Goal: Transaction & Acquisition: Download file/media

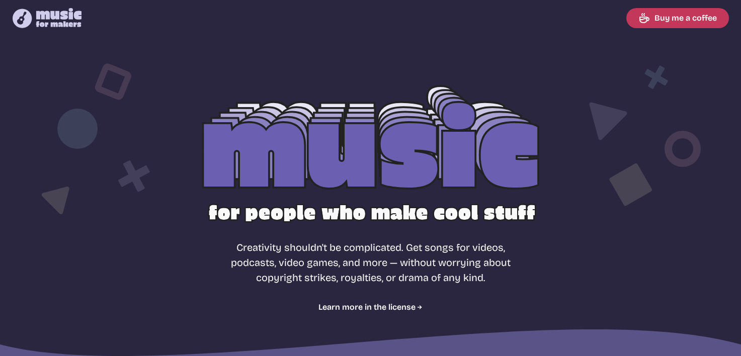
select select "most popular"
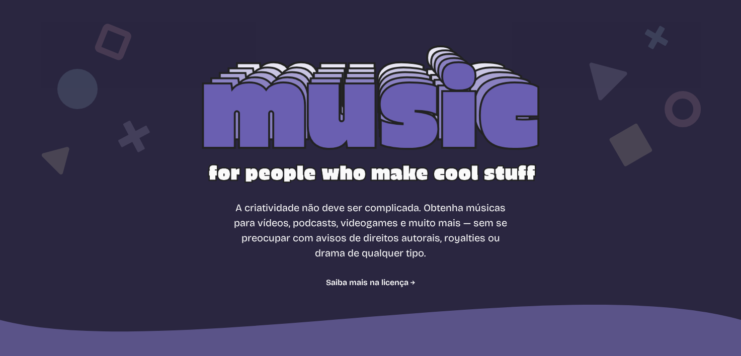
scroll to position [402, 0]
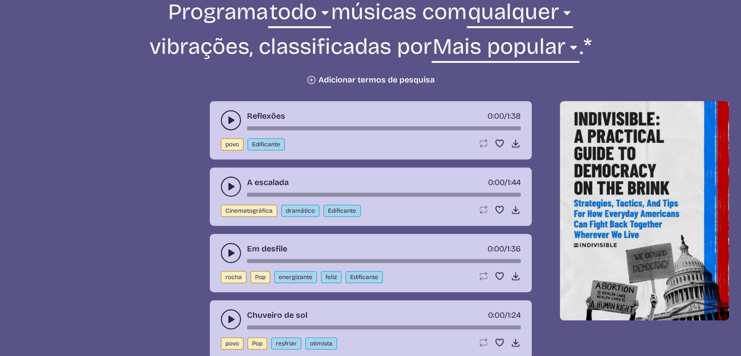
click at [228, 119] on use "alternar entre reproduzir e pausar" at bounding box center [231, 120] width 10 height 10
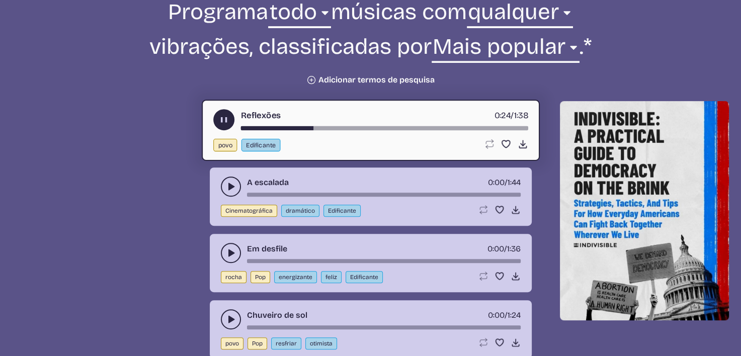
click at [228, 188] on use "alternar entre reproduzir e pausar" at bounding box center [231, 187] width 10 height 10
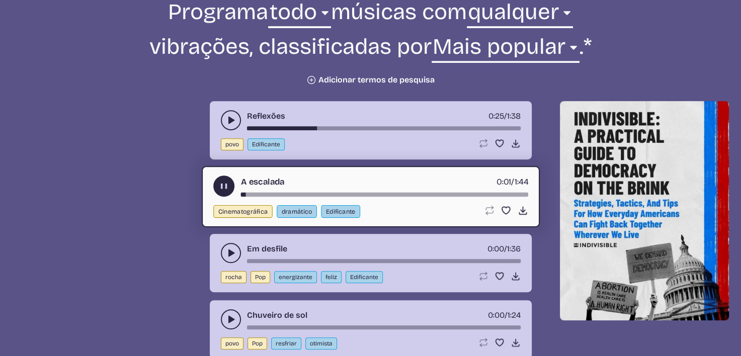
click at [263, 193] on div "barra de tempo de música" at bounding box center [383, 195] width 287 height 4
click at [307, 193] on div "barra de tempo de música" at bounding box center [383, 195] width 287 height 4
click at [231, 250] on use "alternar entre reproduzir e pausar" at bounding box center [231, 253] width 10 height 10
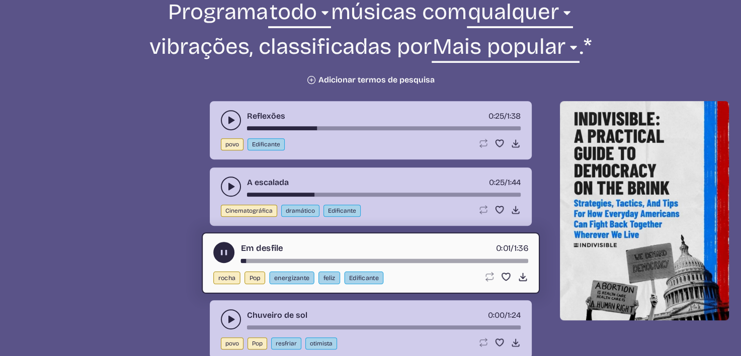
click at [231, 317] on use "alternar entre reproduzir e pausar" at bounding box center [231, 319] width 10 height 10
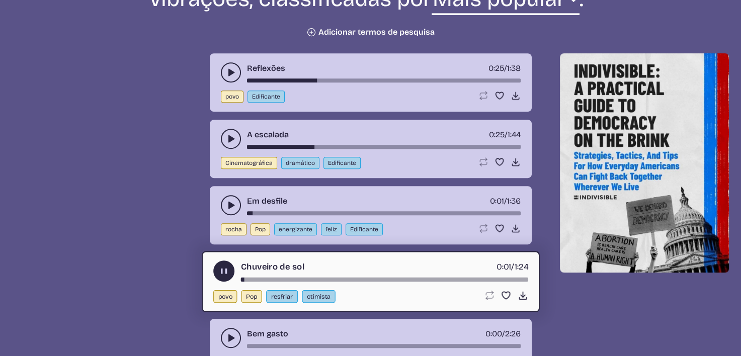
scroll to position [453, 0]
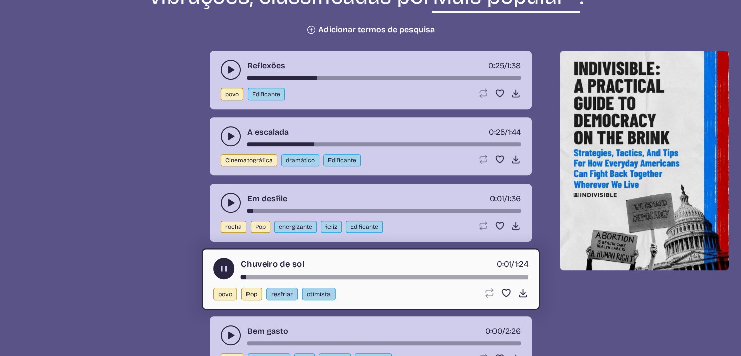
click at [292, 276] on div "barra de tempo de música" at bounding box center [383, 277] width 287 height 4
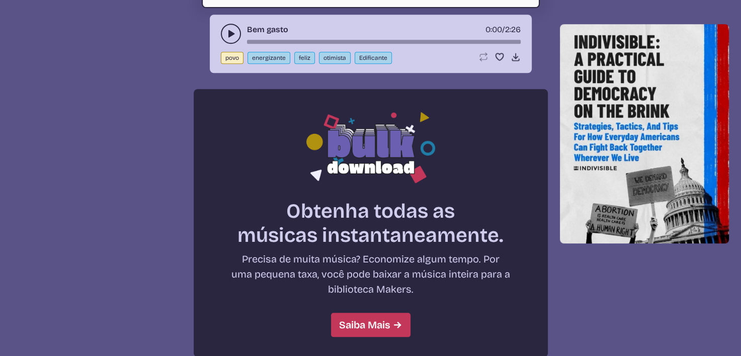
scroll to position [604, 0]
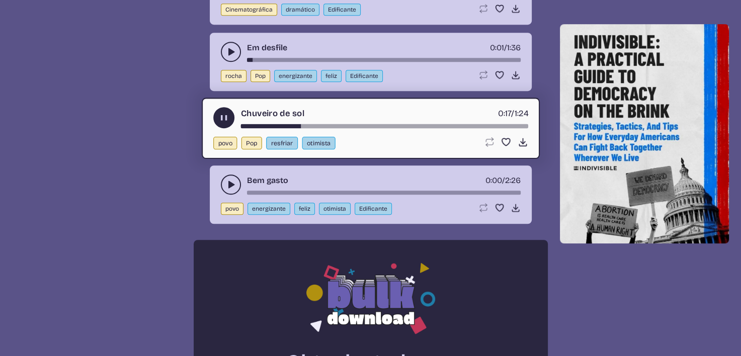
click at [230, 180] on use "alternar entre reproduzir e pausar" at bounding box center [231, 185] width 10 height 10
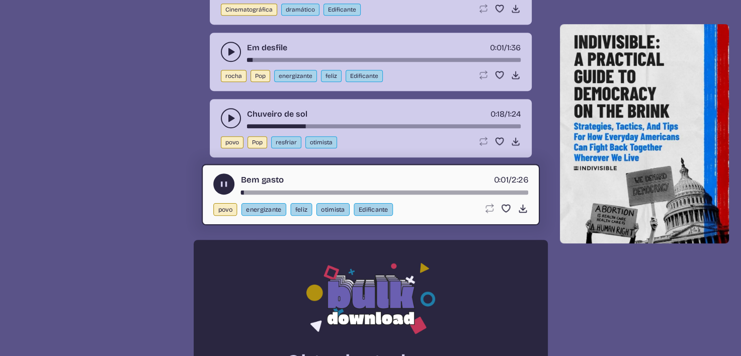
click at [254, 191] on div "barra de tempo de música" at bounding box center [383, 193] width 287 height 4
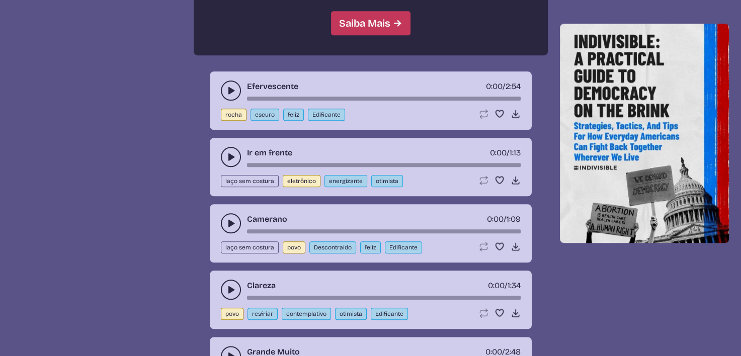
click at [228, 89] on use "alternar entre reproduzir e pausar" at bounding box center [231, 90] width 10 height 10
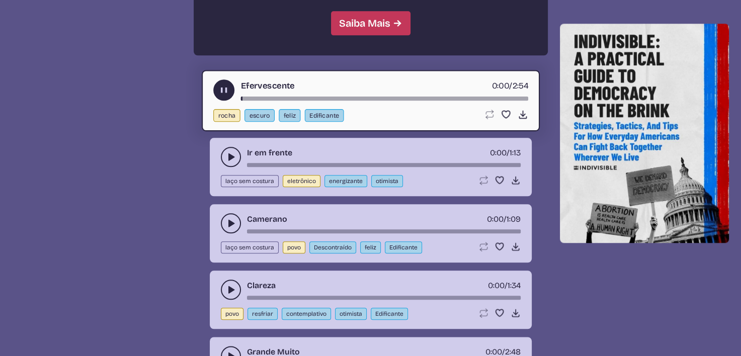
click at [252, 97] on div "barra de tempo de música" at bounding box center [383, 99] width 287 height 4
click at [231, 153] on use "alternar entre reproduzir e pausar" at bounding box center [231, 157] width 10 height 10
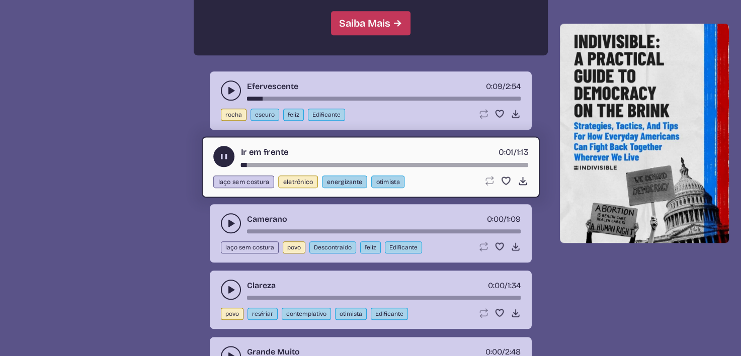
click at [231, 221] on icon "alternar entre reproduzir e pausar" at bounding box center [231, 223] width 10 height 10
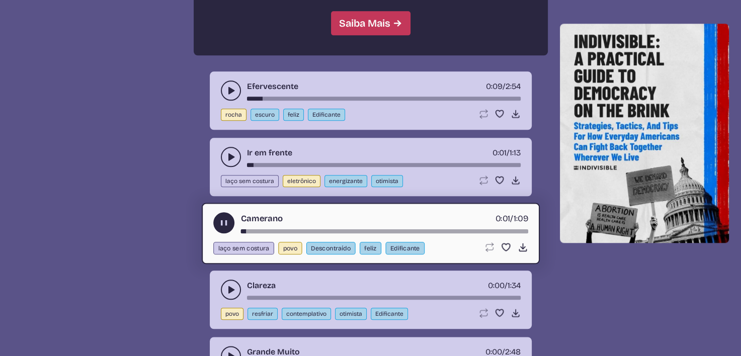
click at [258, 229] on div "barra de tempo de música" at bounding box center [383, 231] width 287 height 4
click at [522, 245] on icon "Baixar música" at bounding box center [522, 247] width 11 height 11
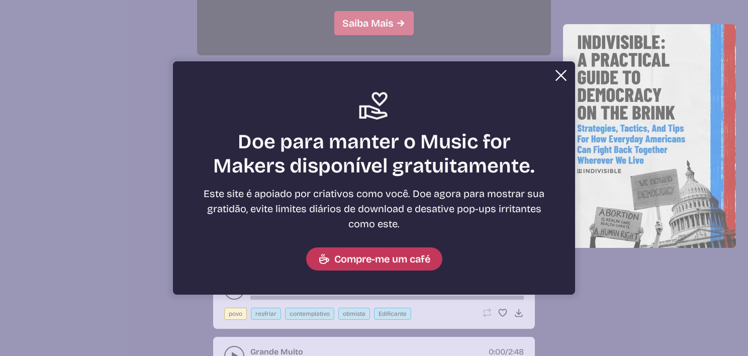
click at [735, 61] on button "Fechar Ícone de suporte Doe para manter o Music for Makers disponível gratuitam…" at bounding box center [374, 178] width 748 height 356
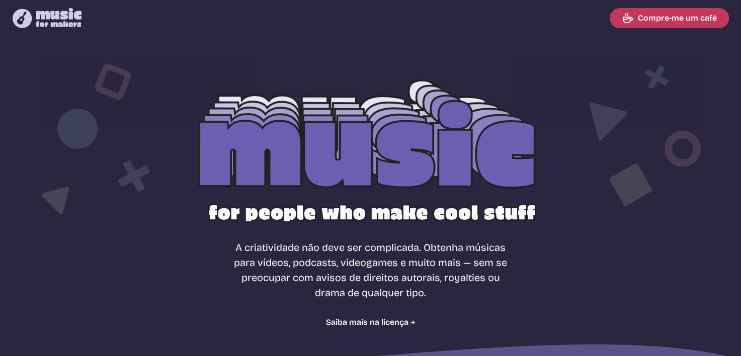
scroll to position [302, 0]
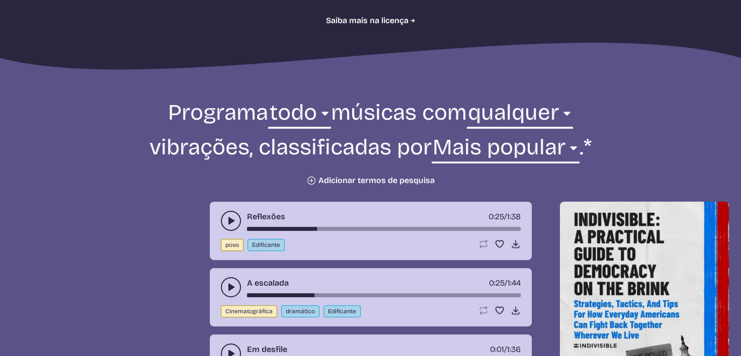
click at [228, 223] on use "alternar entre reproduzir e pausar" at bounding box center [231, 221] width 10 height 10
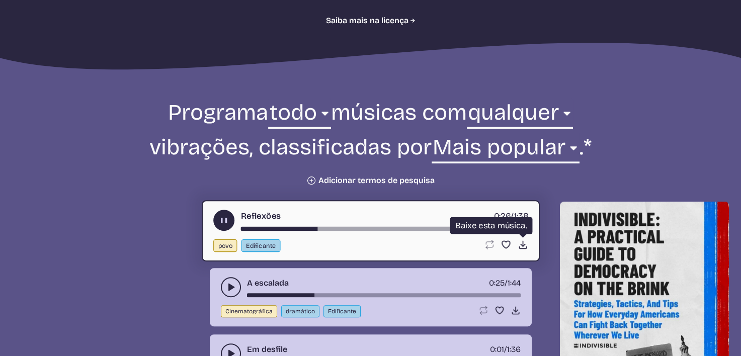
click at [522, 246] on icon "Baixar música" at bounding box center [522, 244] width 11 height 11
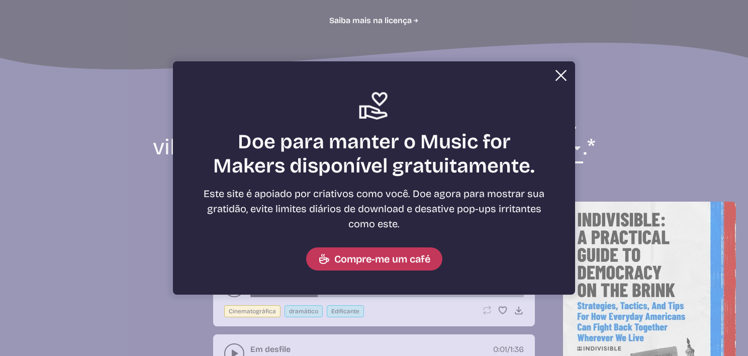
click at [644, 161] on button "Fechar Ícone de suporte Doe para manter o Music for Makers disponível gratuitam…" at bounding box center [374, 178] width 748 height 356
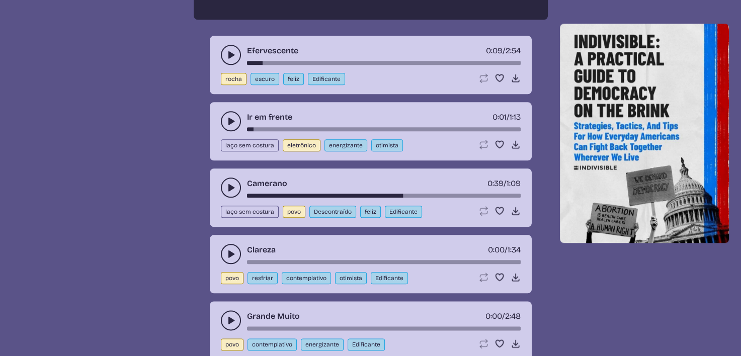
scroll to position [1056, 0]
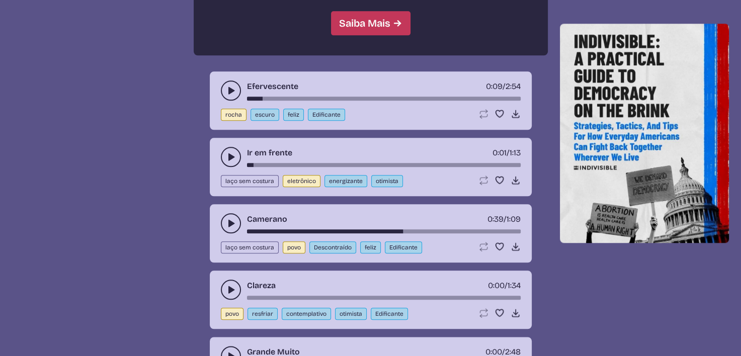
click at [234, 285] on icon "alternar entre reproduzir e pausar" at bounding box center [231, 290] width 10 height 10
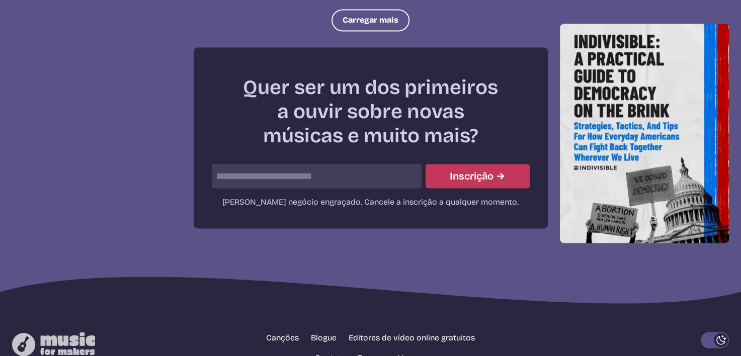
scroll to position [1308, 0]
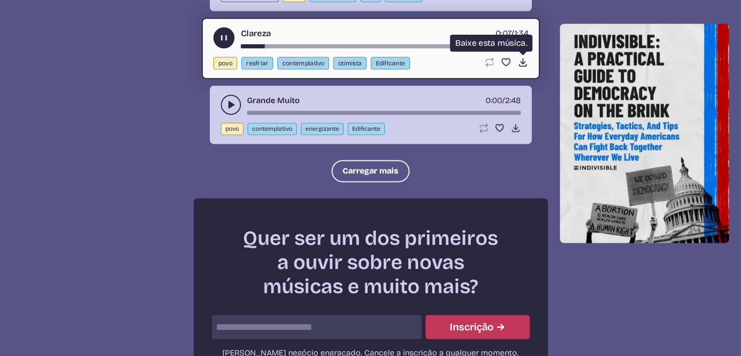
click at [519, 59] on icon "Baixar música" at bounding box center [522, 62] width 11 height 11
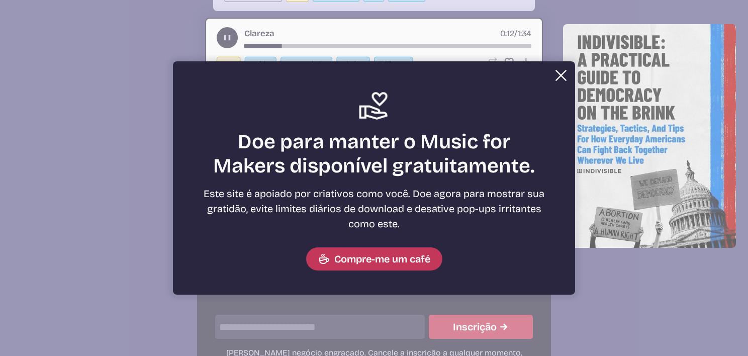
click at [714, 291] on button "Fechar Ícone de suporte Doe para manter o Music for Makers disponível gratuitam…" at bounding box center [374, 178] width 748 height 356
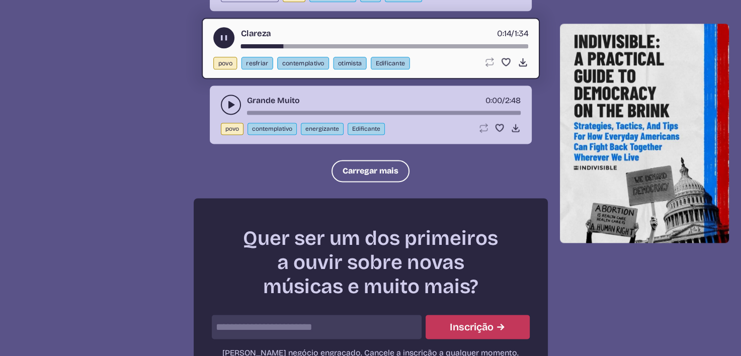
click at [224, 100] on button "alternar entre reproduzir e pausar" at bounding box center [231, 105] width 20 height 20
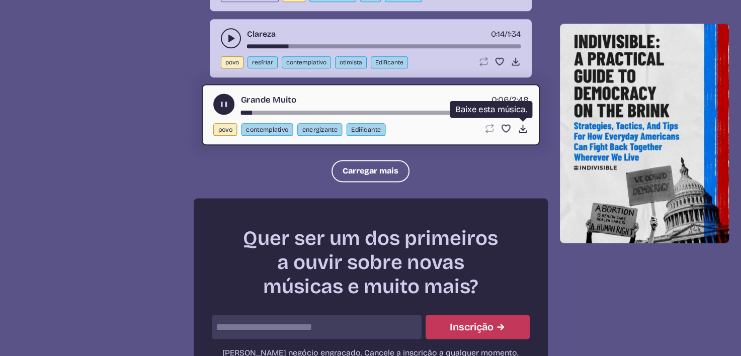
click at [518, 126] on icon "Baixar música" at bounding box center [522, 128] width 11 height 11
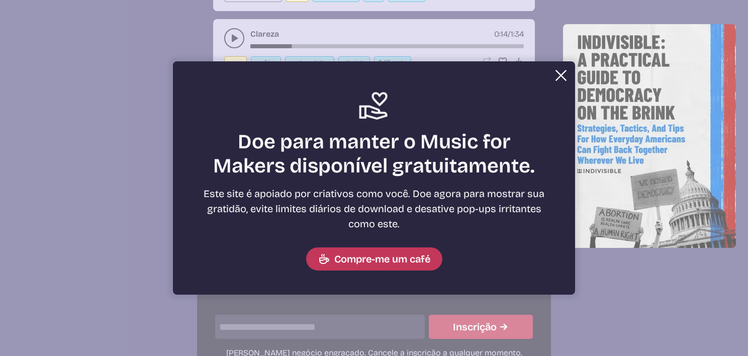
drag, startPoint x: 668, startPoint y: 275, endPoint x: 657, endPoint y: 260, distance: 19.1
click at [668, 275] on button "Fechar Ícone de suporte Doe para manter o Music for Makers disponível gratuitam…" at bounding box center [374, 178] width 748 height 356
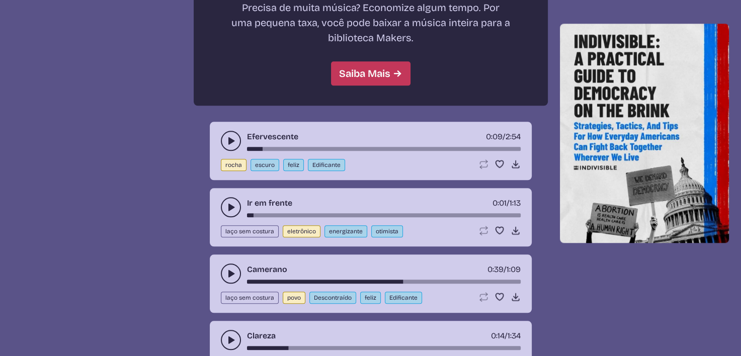
scroll to position [1207, 0]
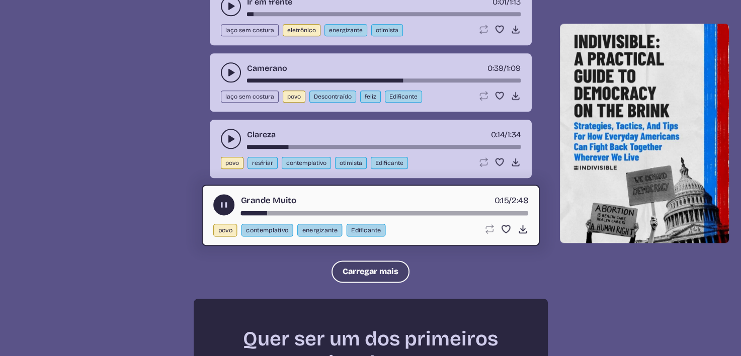
click at [360, 266] on button "Carregar mais" at bounding box center [370, 272] width 78 height 22
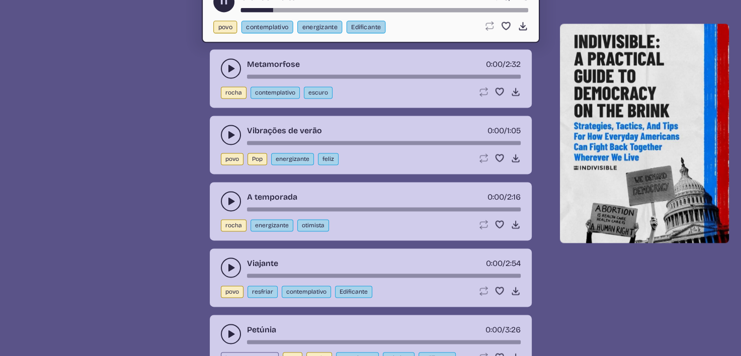
scroll to position [1408, 0]
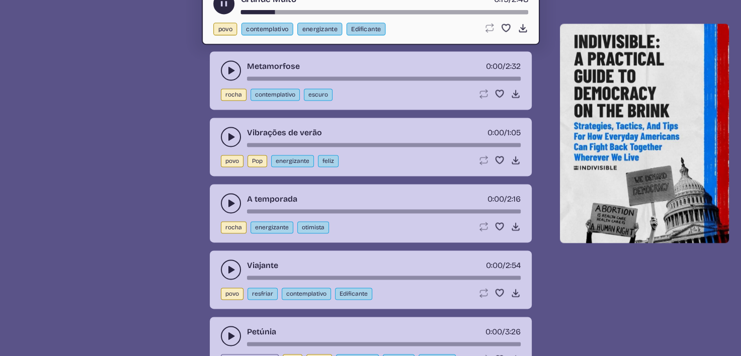
click at [231, 65] on use "alternar entre reproduzir e pausar" at bounding box center [231, 70] width 10 height 10
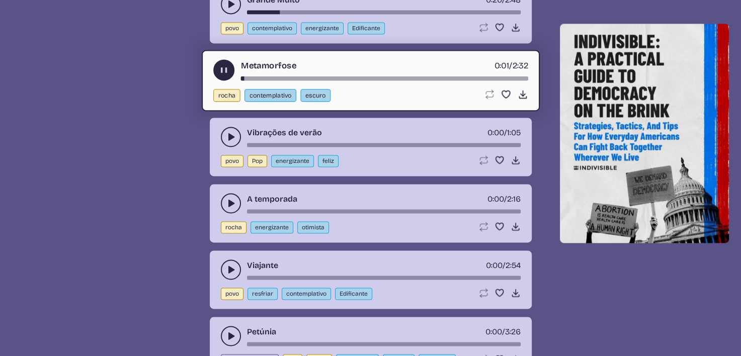
click at [252, 76] on div "barra de tempo de música" at bounding box center [383, 78] width 287 height 4
click at [282, 76] on div "barra de tempo de música" at bounding box center [383, 78] width 287 height 4
click at [233, 132] on icon "alternar entre reproduzir e pausar" at bounding box center [231, 137] width 10 height 10
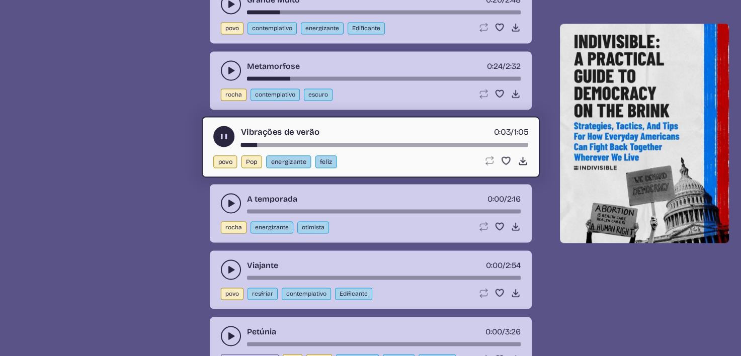
click at [224, 198] on button "alternar entre reproduzir e pausar" at bounding box center [231, 203] width 20 height 20
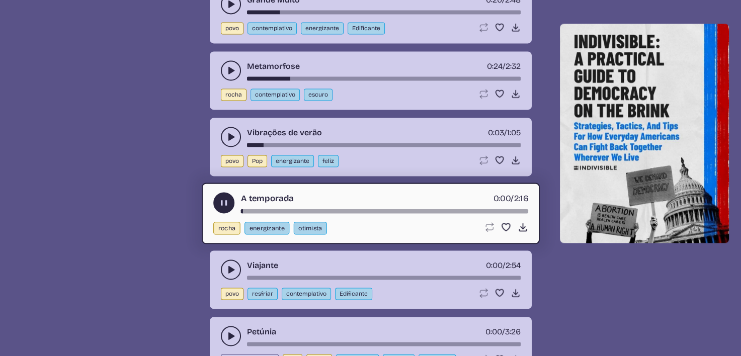
click at [260, 209] on div "barra de tempo de música" at bounding box center [383, 211] width 287 height 4
click at [231, 265] on use "alternar entre reproduzir e pausar" at bounding box center [231, 270] width 10 height 10
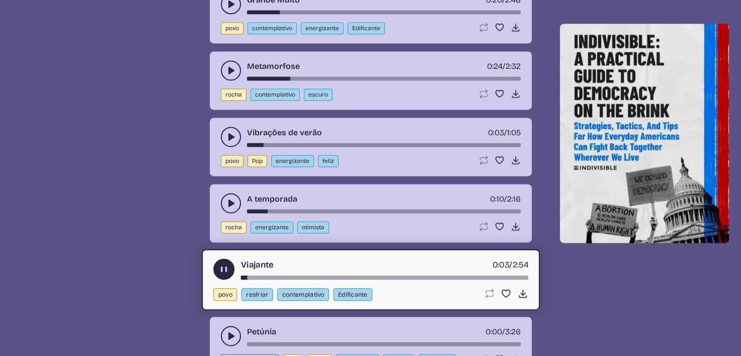
click at [229, 199] on icon "alternar entre reproduzir e pausar" at bounding box center [231, 203] width 10 height 10
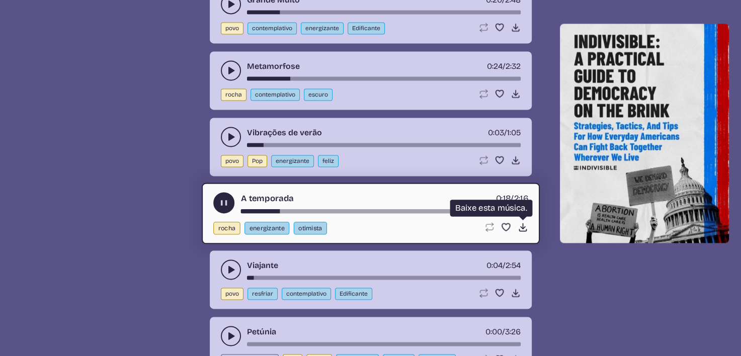
click at [521, 222] on icon "Baixar música" at bounding box center [522, 227] width 11 height 11
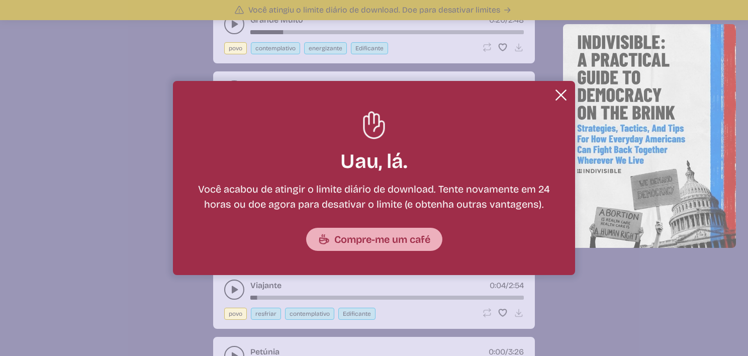
click at [348, 235] on font "Compre-me um café" at bounding box center [382, 239] width 96 height 15
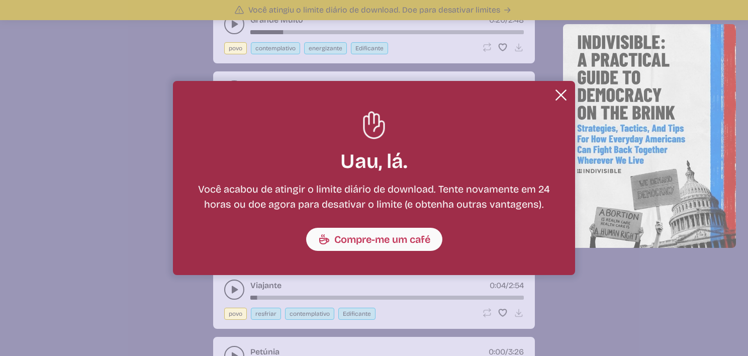
click at [553, 89] on button "Fechar" at bounding box center [561, 95] width 20 height 20
